Goal: Transaction & Acquisition: Purchase product/service

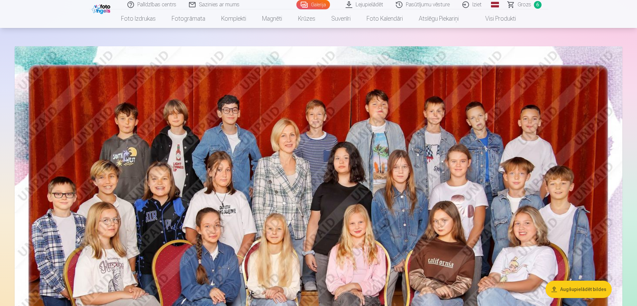
scroll to position [66, 0]
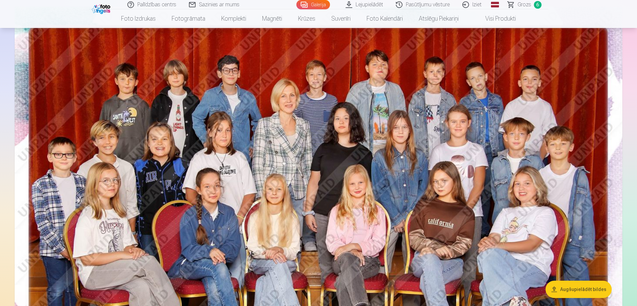
click at [524, 4] on span "Grozs" at bounding box center [524, 5] width 14 height 8
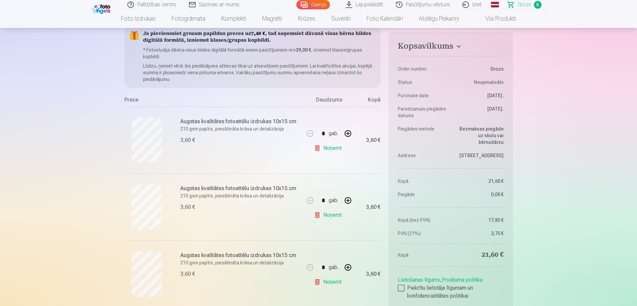
scroll to position [66, 0]
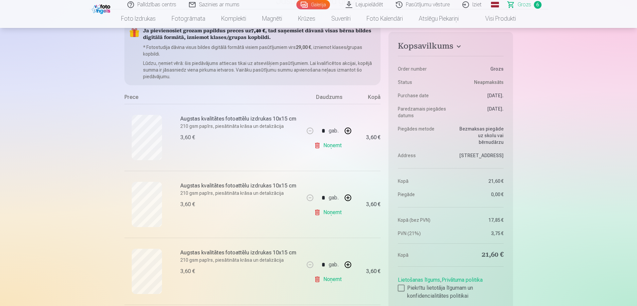
click at [325, 211] on link "Noņemt" at bounding box center [329, 211] width 30 height 13
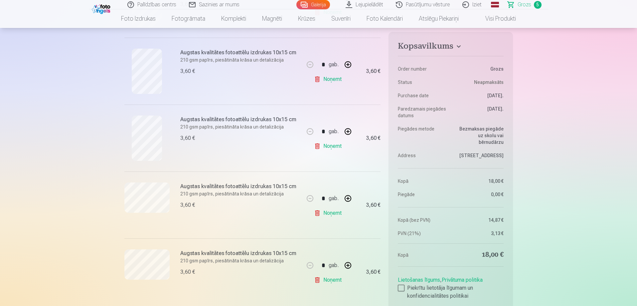
scroll to position [266, 0]
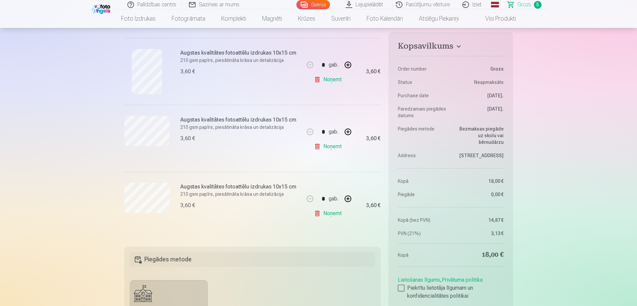
click at [337, 211] on link "Noņemt" at bounding box center [329, 212] width 30 height 13
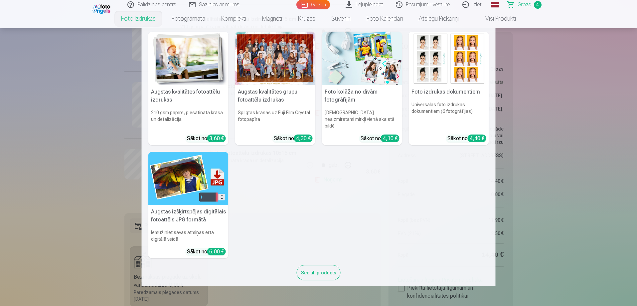
scroll to position [4, 0]
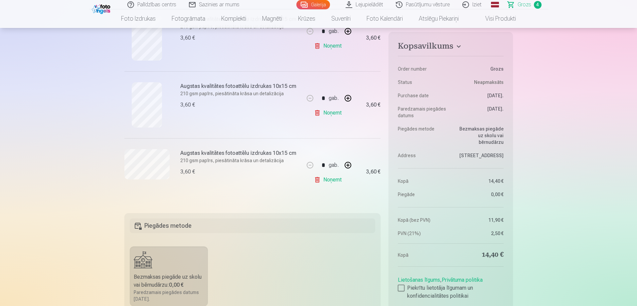
click at [310, 5] on link "Galerija" at bounding box center [313, 4] width 34 height 9
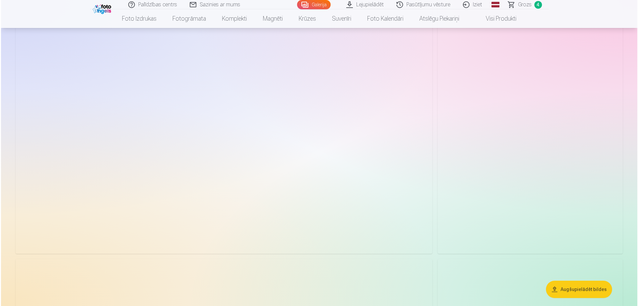
scroll to position [1928, 0]
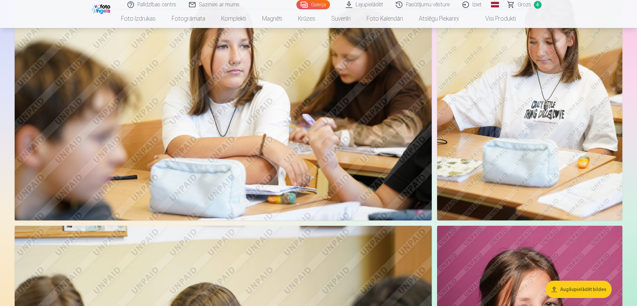
click at [352, 123] on img at bounding box center [223, 81] width 417 height 278
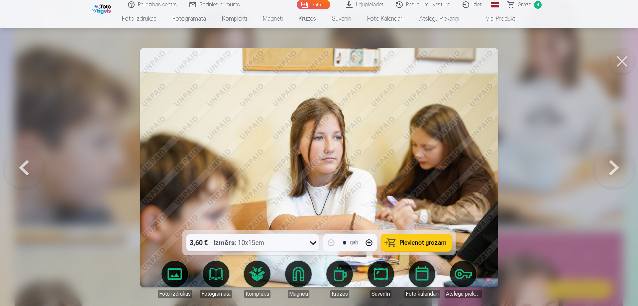
click at [423, 241] on span "Pievienot grozam" at bounding box center [423, 242] width 47 height 6
click at [621, 62] on button at bounding box center [622, 61] width 27 height 27
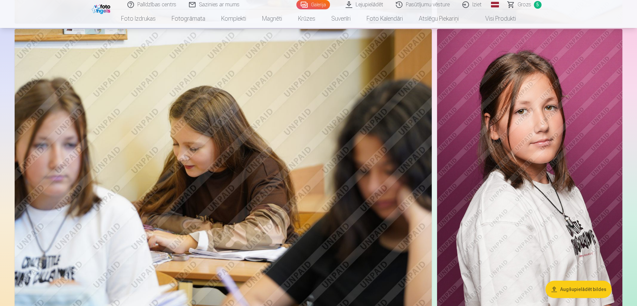
scroll to position [2123, 0]
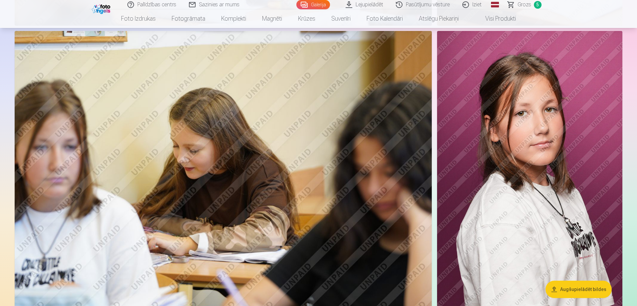
click at [518, 129] on img at bounding box center [529, 170] width 185 height 278
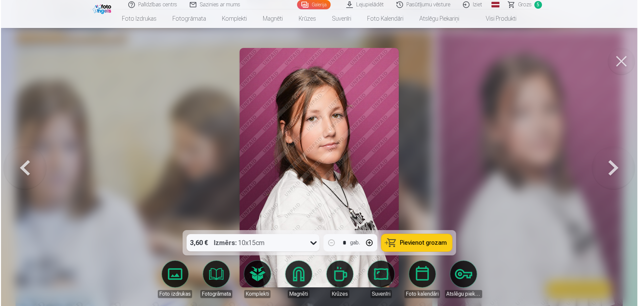
scroll to position [2128, 0]
click at [299, 277] on link "Magnēti" at bounding box center [298, 278] width 37 height 37
click at [442, 242] on span "Pievienot grozam" at bounding box center [423, 242] width 47 height 6
click at [520, 7] on span "Grozs" at bounding box center [525, 5] width 14 height 8
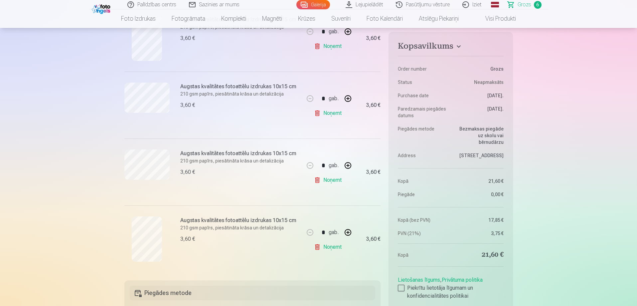
scroll to position [332, 0]
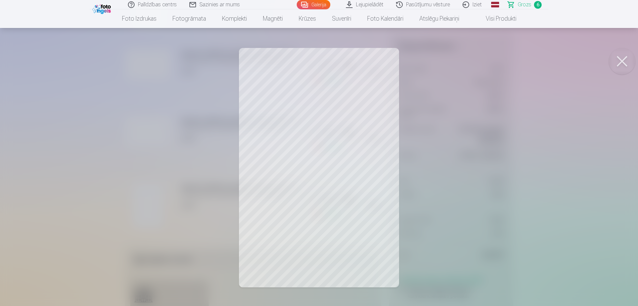
click at [617, 59] on button at bounding box center [622, 61] width 27 height 27
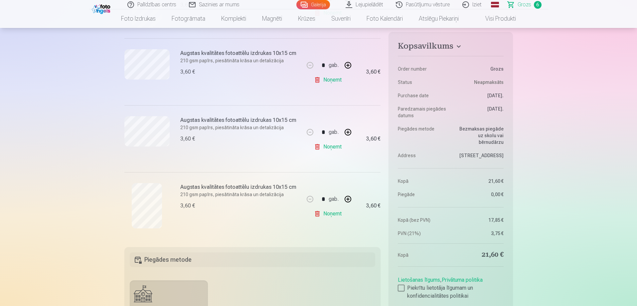
click at [327, 144] on link "Noņemt" at bounding box center [329, 146] width 30 height 13
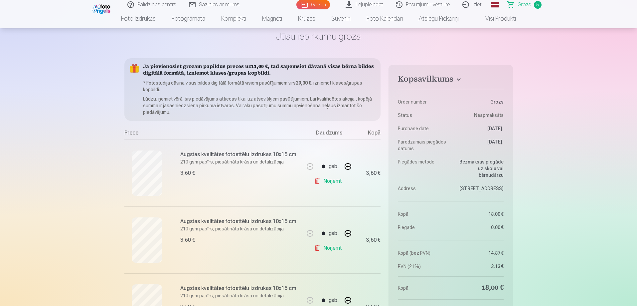
scroll to position [0, 0]
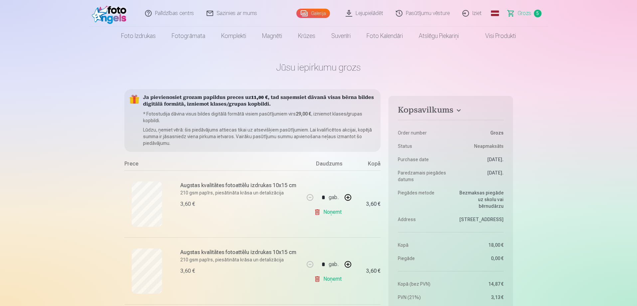
click at [312, 14] on link "Galerija" at bounding box center [313, 13] width 34 height 9
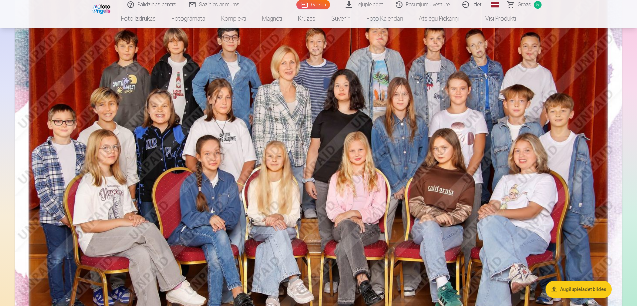
scroll to position [100, 0]
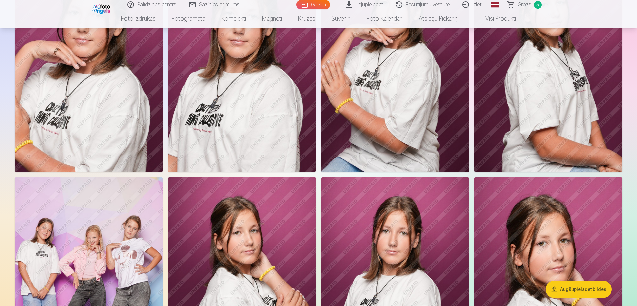
click at [547, 114] on img at bounding box center [548, 61] width 148 height 222
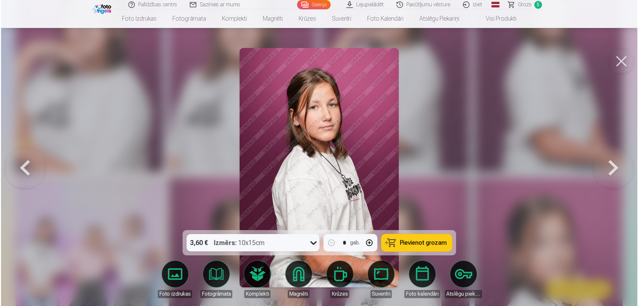
scroll to position [2494, 0]
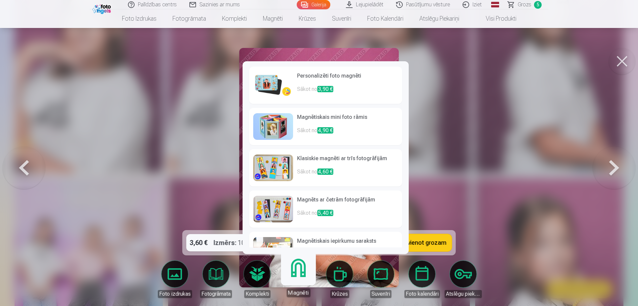
click at [298, 269] on link "Magnēti" at bounding box center [298, 276] width 41 height 41
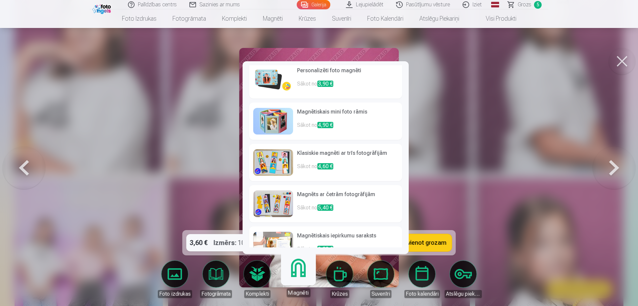
scroll to position [0, 0]
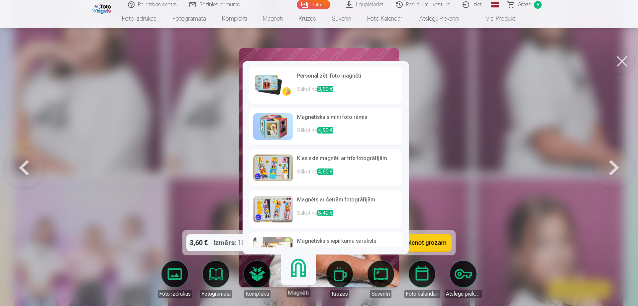
click at [321, 91] on span "3,90 €" at bounding box center [325, 89] width 16 height 6
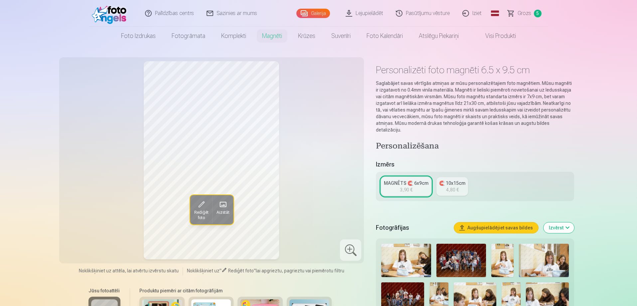
click at [415, 181] on link "MAGNĒTS 🧲 6x9cm 3,90 €" at bounding box center [406, 186] width 50 height 19
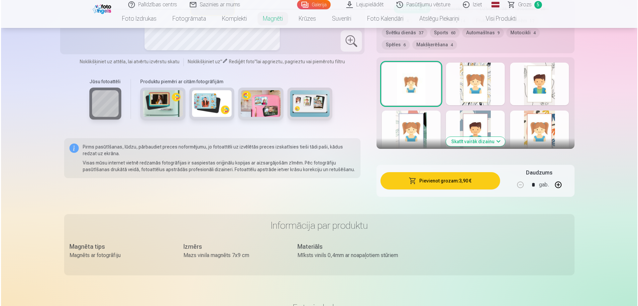
scroll to position [366, 0]
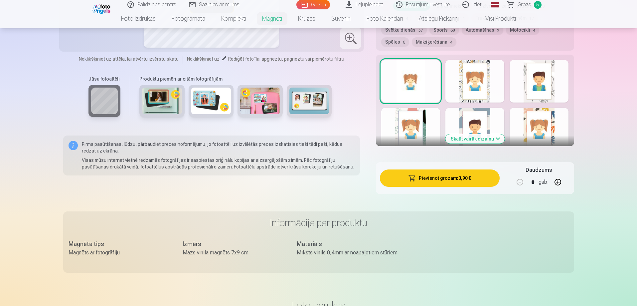
click at [442, 172] on button "Pievienot grozam : 3,90 €" at bounding box center [439, 177] width 119 height 17
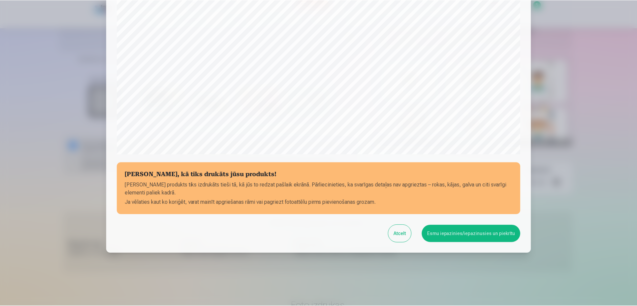
scroll to position [173, 0]
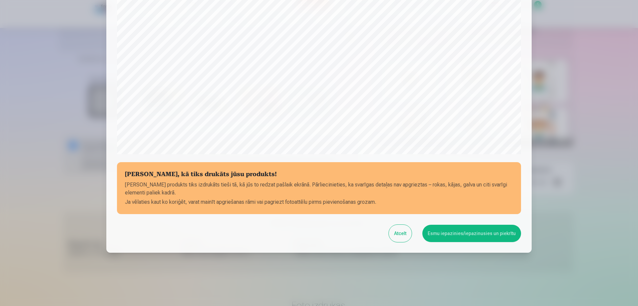
click at [440, 231] on button "Esmu iepazinies/iepazinusies un piekrītu" at bounding box center [472, 232] width 99 height 17
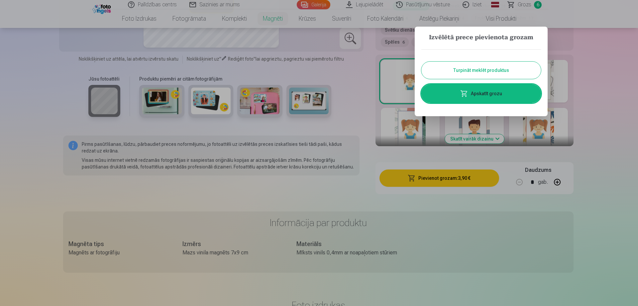
click at [479, 72] on button "Turpināt meklēt produktus" at bounding box center [482, 70] width 120 height 17
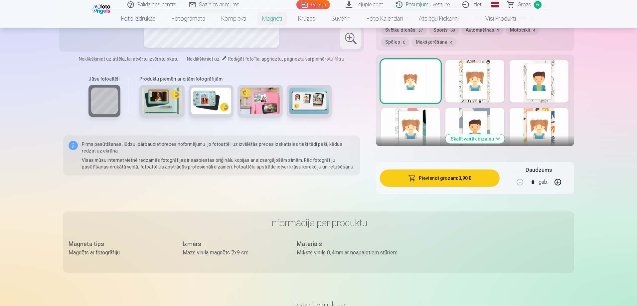
click at [532, 2] on link "Grozs 6" at bounding box center [524, 4] width 47 height 9
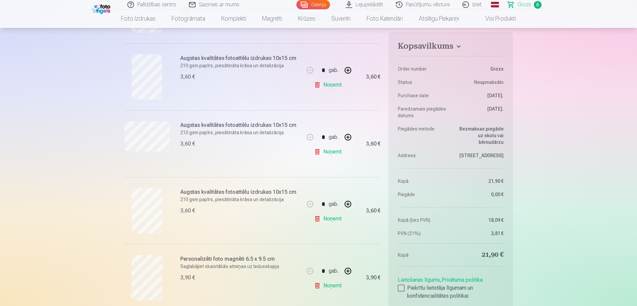
scroll to position [299, 0]
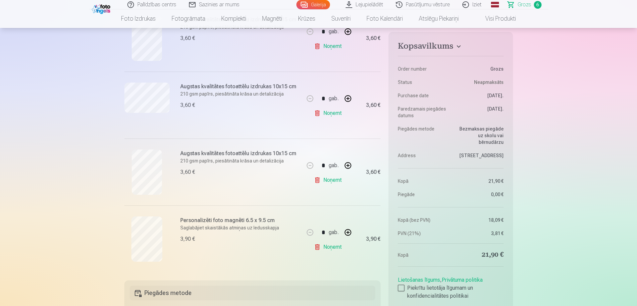
click at [322, 6] on link "Galerija" at bounding box center [313, 4] width 34 height 9
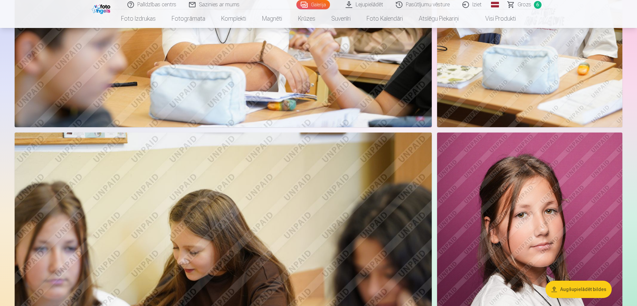
scroll to position [1998, 0]
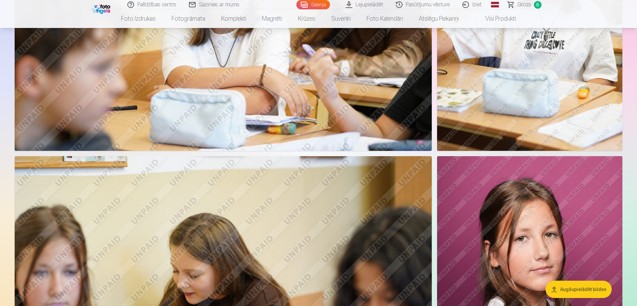
click at [492, 182] on img at bounding box center [529, 295] width 185 height 278
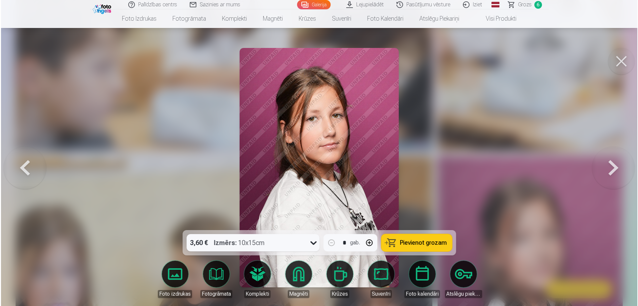
scroll to position [2003, 0]
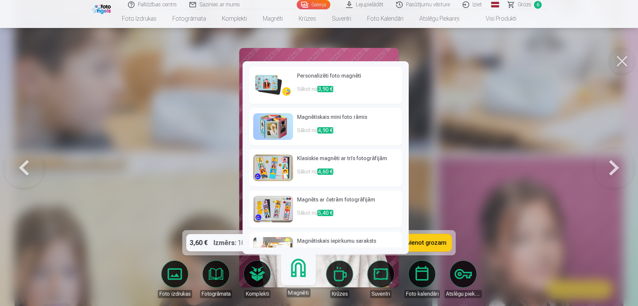
click at [308, 284] on link "Magnēti" at bounding box center [298, 276] width 41 height 41
click at [332, 87] on span "3,90 €" at bounding box center [325, 89] width 16 height 6
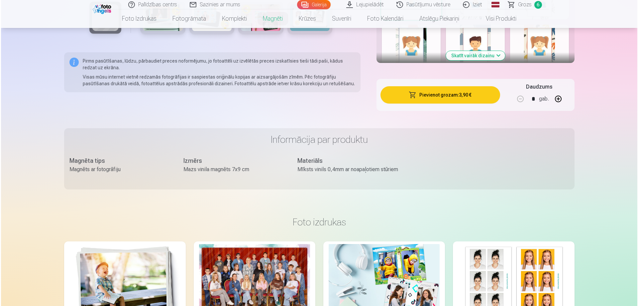
scroll to position [403, 0]
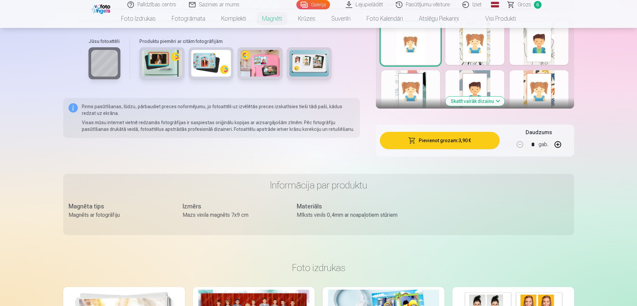
click at [465, 134] on button "Pievienot grozam : 3,90 €" at bounding box center [439, 140] width 119 height 17
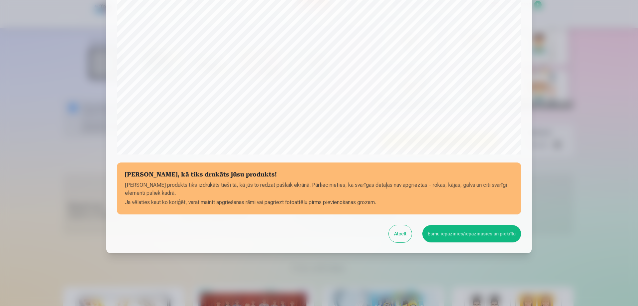
scroll to position [173, 0]
click at [452, 233] on button "Esmu iepazinies/iepazinusies un piekrītu" at bounding box center [472, 232] width 99 height 17
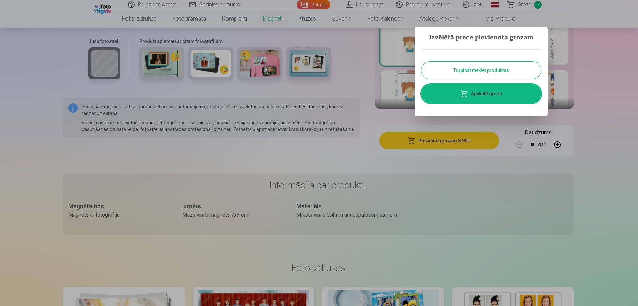
click at [482, 97] on link "Apskatīt grozu" at bounding box center [482, 93] width 120 height 19
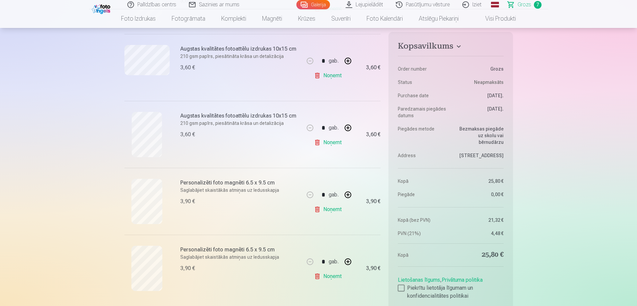
scroll to position [399, 0]
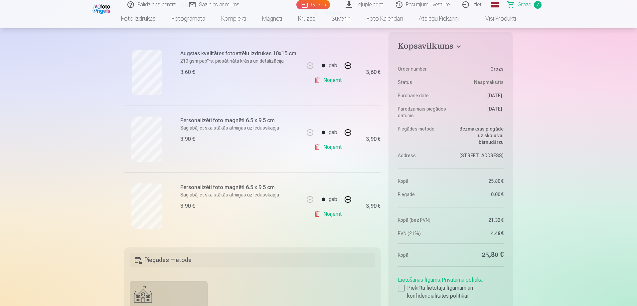
click at [331, 80] on link "Noņemt" at bounding box center [329, 79] width 30 height 13
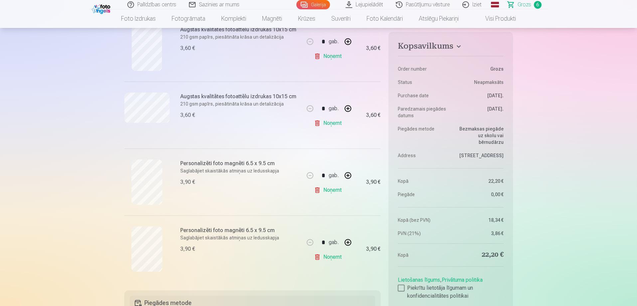
scroll to position [299, 0]
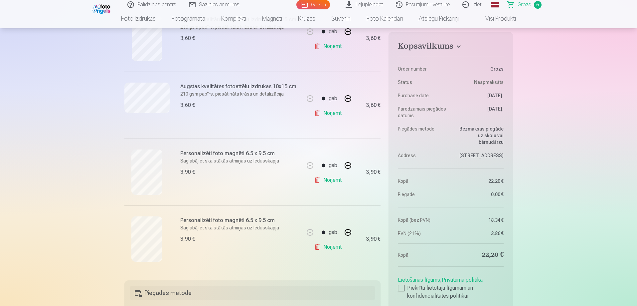
click at [336, 245] on link "Noņemt" at bounding box center [329, 246] width 30 height 13
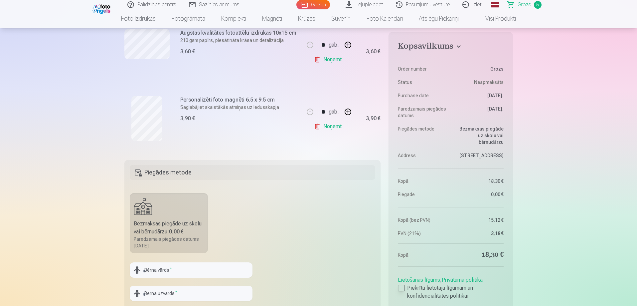
scroll to position [366, 0]
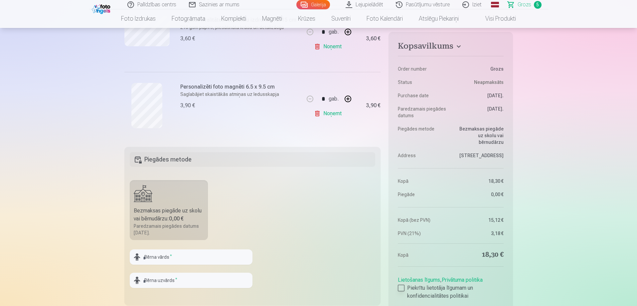
click at [404, 288] on label "Piekrītu lietotāja līgumam un konfidencialitātes politikai" at bounding box center [450, 292] width 105 height 16
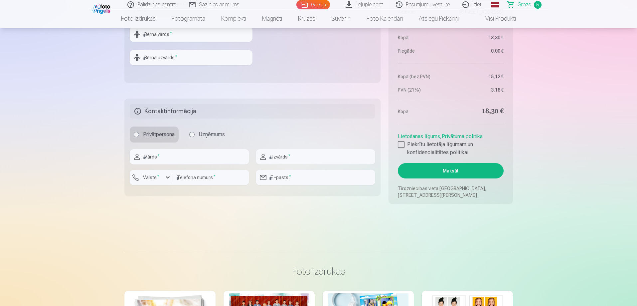
scroll to position [631, 0]
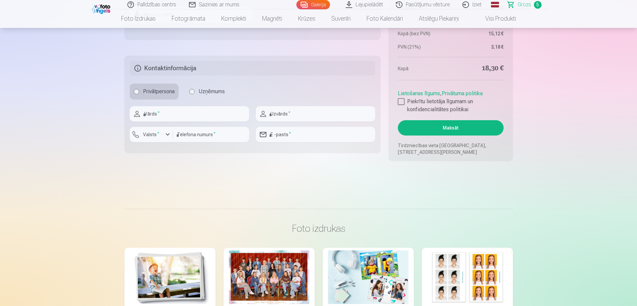
click at [470, 129] on button "Maksāt" at bounding box center [450, 127] width 105 height 15
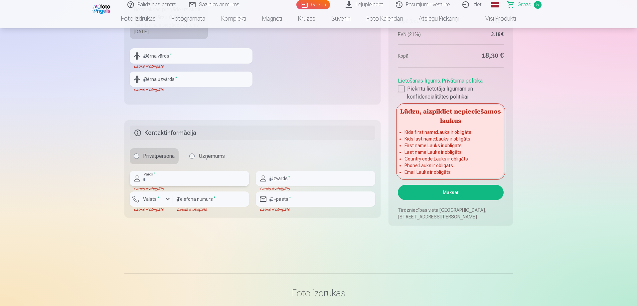
scroll to position [565, 0]
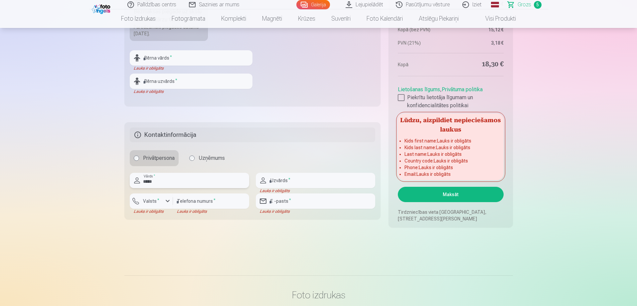
type input "*****"
click at [300, 180] on input "text" at bounding box center [315, 180] width 119 height 15
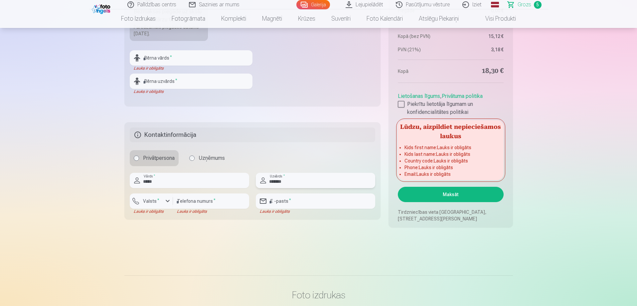
type input "*******"
click at [167, 202] on div "button" at bounding box center [168, 201] width 8 height 8
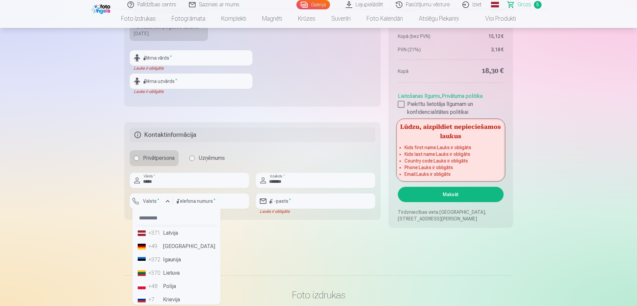
click at [174, 232] on li "+371 Latvija" at bounding box center [176, 232] width 83 height 13
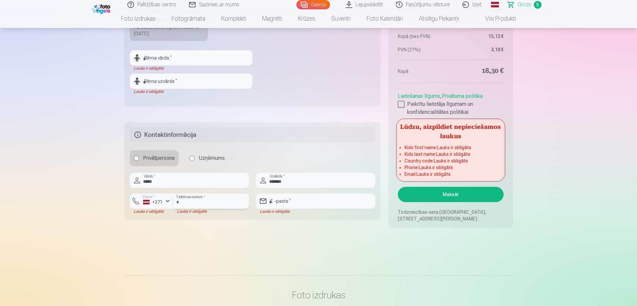
click at [218, 200] on input "number" at bounding box center [211, 200] width 76 height 15
type input "********"
type input "**********"
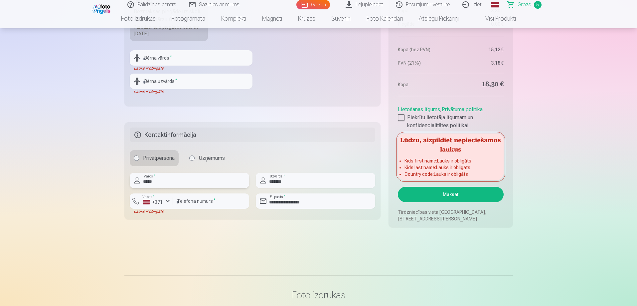
click at [165, 180] on input "*****" at bounding box center [189, 180] width 119 height 15
drag, startPoint x: 163, startPoint y: 181, endPoint x: 132, endPoint y: 184, distance: 31.0
click at [132, 184] on input "*****" at bounding box center [189, 180] width 119 height 15
type input "********"
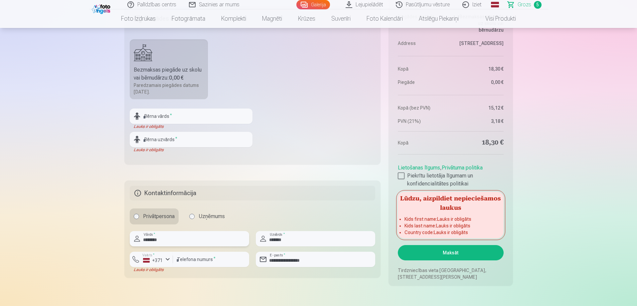
scroll to position [498, 0]
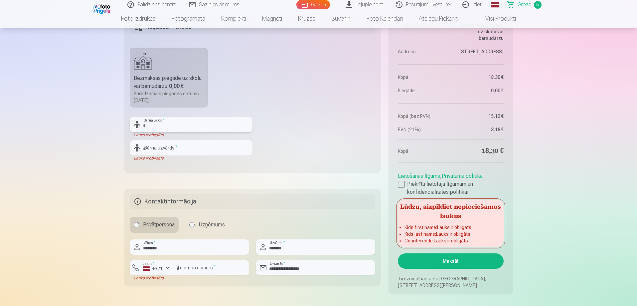
click at [187, 123] on input "text" at bounding box center [191, 124] width 123 height 15
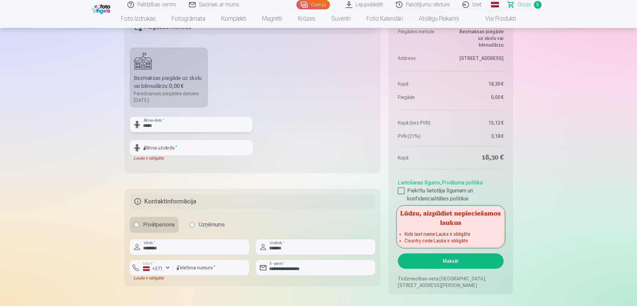
type input "*****"
click at [150, 147] on input "text" at bounding box center [191, 147] width 123 height 15
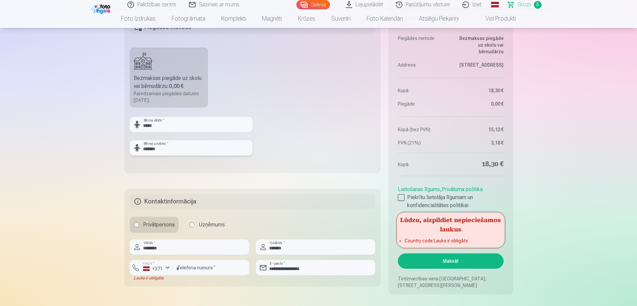
type input "*******"
click at [267, 160] on fieldset "Piegādes metode Bezmaksas piegāde uz skolu vai bērnudārzu : 0,00 € Paredzamais …" at bounding box center [252, 93] width 256 height 158
click at [219, 162] on fieldset "Piegādes metode Bezmaksas piegāde uz skolu vai bērnudārzu : 0,00 € Paredzamais …" at bounding box center [252, 93] width 256 height 158
click at [174, 142] on input "*******" at bounding box center [191, 147] width 123 height 15
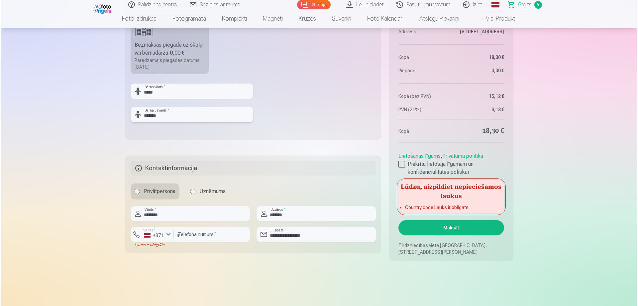
scroll to position [565, 0]
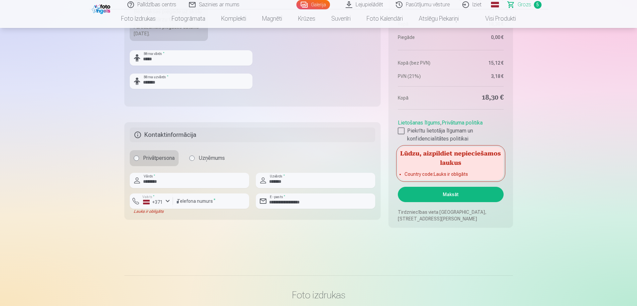
drag, startPoint x: 459, startPoint y: 195, endPoint x: 313, endPoint y: 272, distance: 164.5
click at [167, 201] on div "button" at bounding box center [168, 201] width 8 height 8
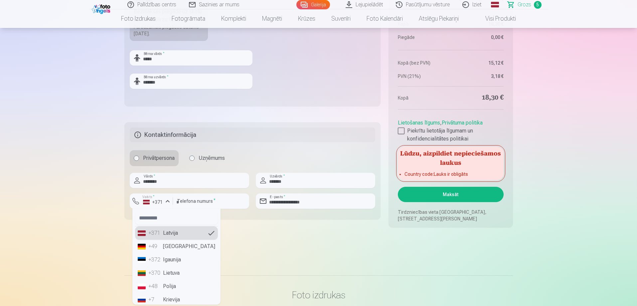
click at [171, 236] on li "+371 Latvija" at bounding box center [176, 232] width 83 height 13
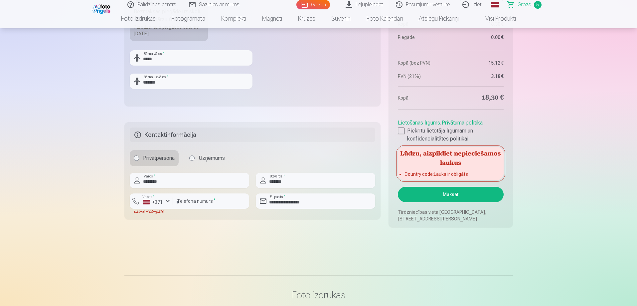
click at [447, 193] on button "Maksāt" at bounding box center [450, 194] width 105 height 15
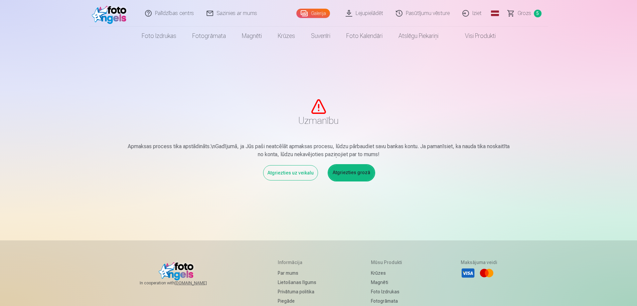
click at [524, 12] on span "Grozs" at bounding box center [524, 13] width 14 height 8
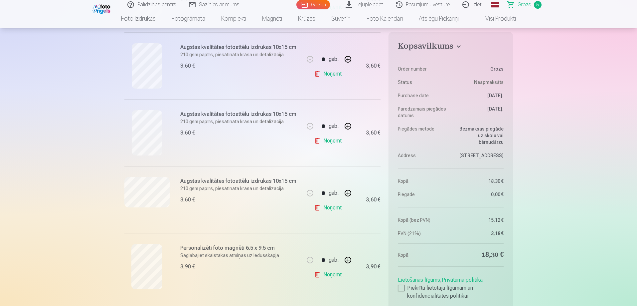
scroll to position [266, 0]
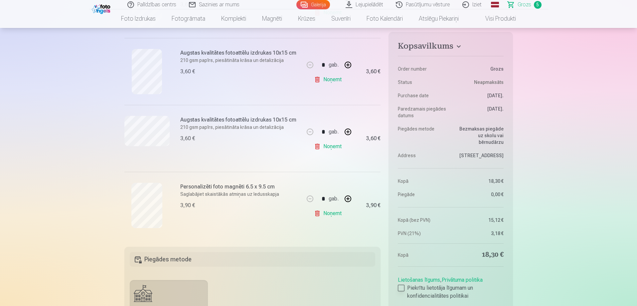
click at [403, 288] on div at bounding box center [401, 287] width 7 height 7
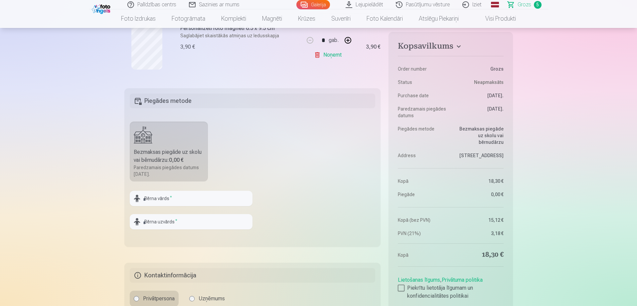
scroll to position [465, 0]
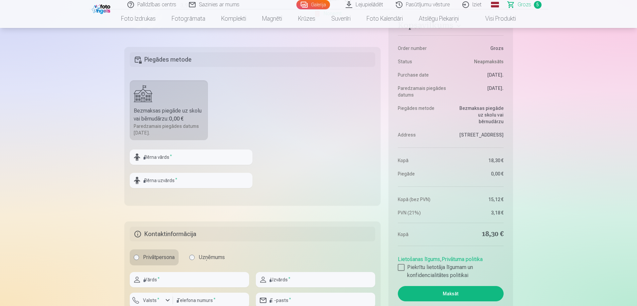
drag, startPoint x: 636, startPoint y: 65, endPoint x: 635, endPoint y: 88, distance: 22.3
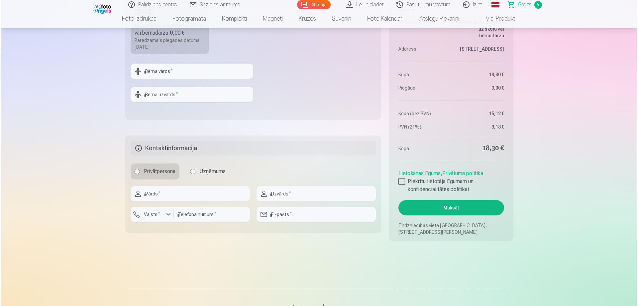
scroll to position [522, 0]
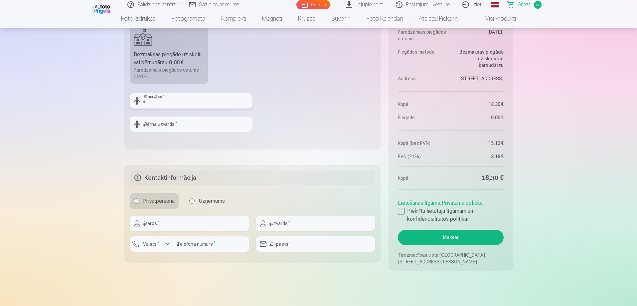
click at [175, 102] on input "text" at bounding box center [191, 100] width 123 height 15
type input "*****"
click at [172, 123] on input "text" at bounding box center [191, 123] width 123 height 15
type input "*******"
click at [168, 225] on input "text" at bounding box center [189, 222] width 119 height 15
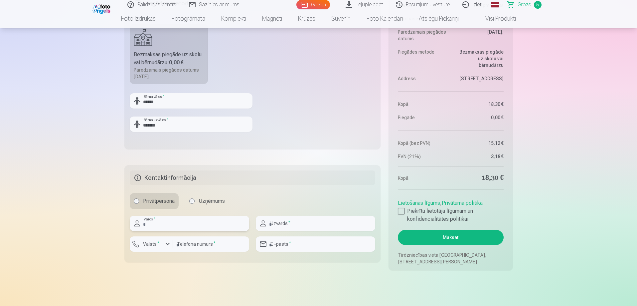
type input "********"
type input "*******"
type input "********"
type input "**********"
click at [151, 242] on label "Valsts *" at bounding box center [151, 243] width 22 height 7
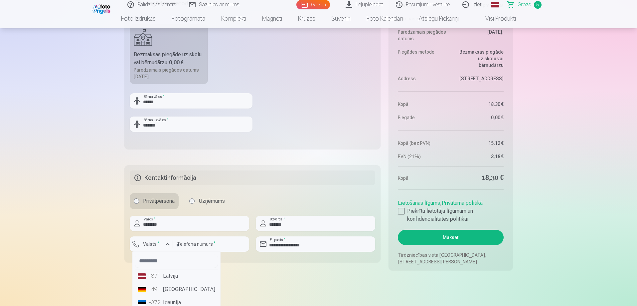
click at [157, 277] on div "+371" at bounding box center [154, 276] width 13 height 8
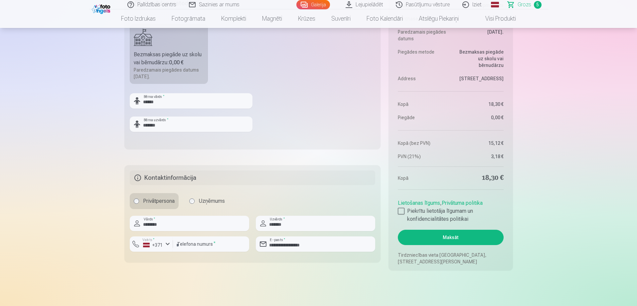
click at [448, 235] on button "Maksāt" at bounding box center [450, 236] width 105 height 15
